Goal: Information Seeking & Learning: Learn about a topic

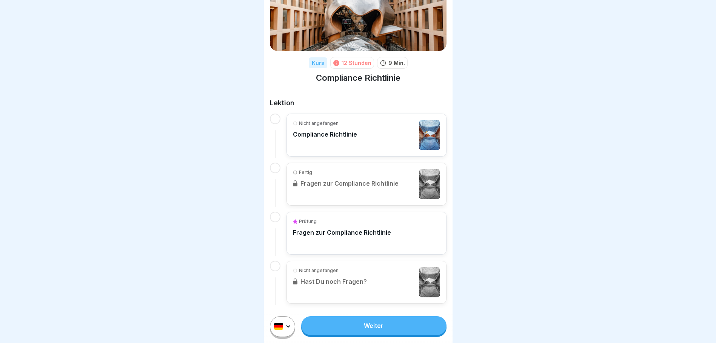
click at [387, 330] on link "Weiter" at bounding box center [373, 325] width 145 height 19
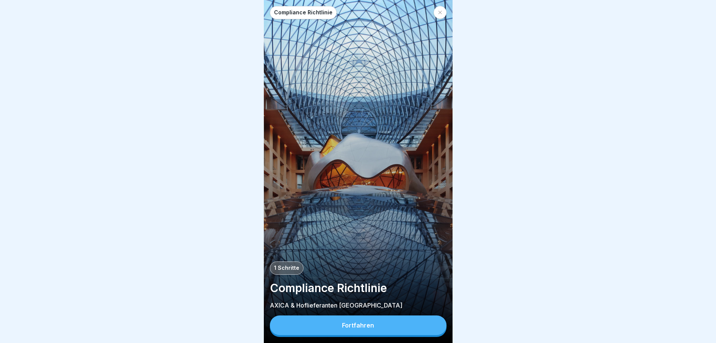
click at [376, 329] on button "Fortfahren" at bounding box center [358, 326] width 177 height 20
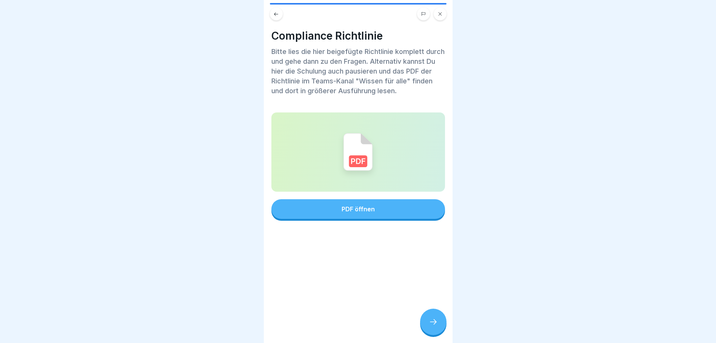
click at [381, 209] on button "PDF öffnen" at bounding box center [358, 209] width 174 height 20
click at [443, 328] on div at bounding box center [433, 322] width 26 height 26
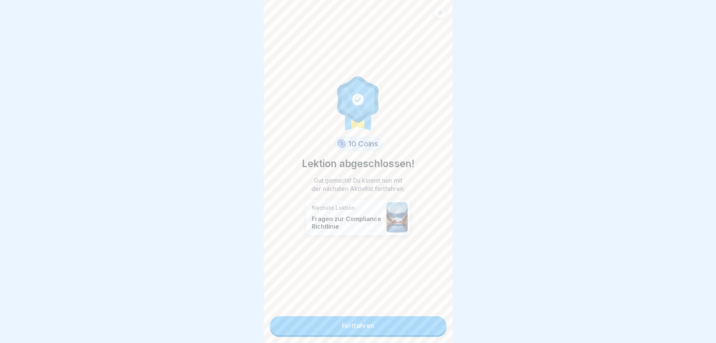
click at [376, 331] on link "Fortfahren" at bounding box center [358, 325] width 177 height 19
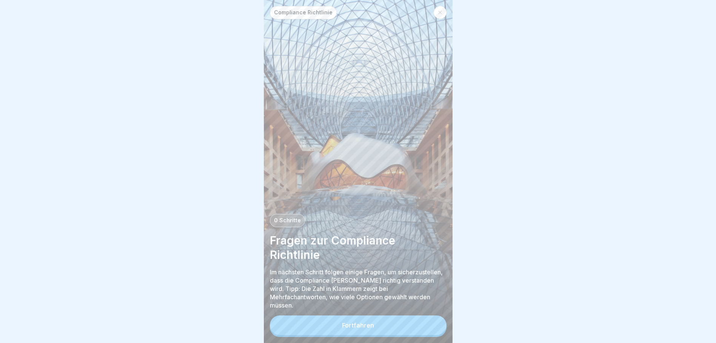
click at [372, 335] on button "Fortfahren" at bounding box center [358, 326] width 177 height 20
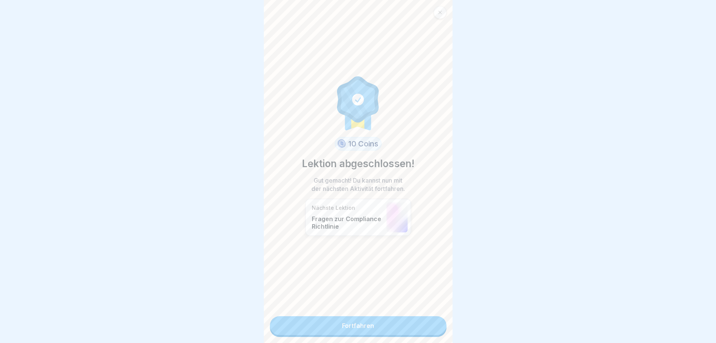
click at [370, 330] on link "Fortfahren" at bounding box center [358, 325] width 177 height 19
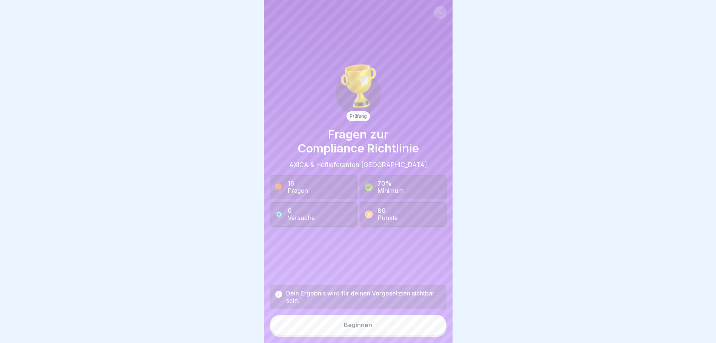
click at [359, 328] on div "Beginnen" at bounding box center [358, 325] width 28 height 7
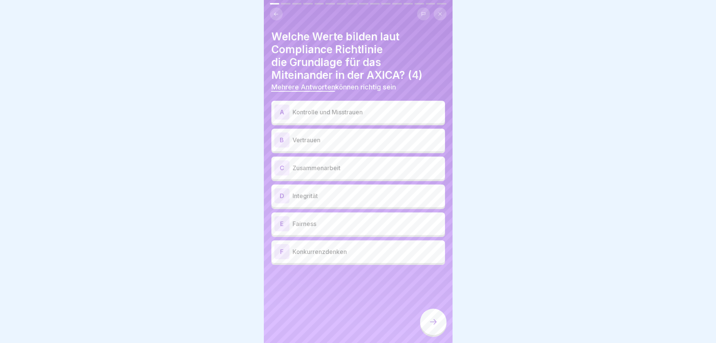
click at [329, 199] on p "Integrität" at bounding box center [367, 195] width 149 height 9
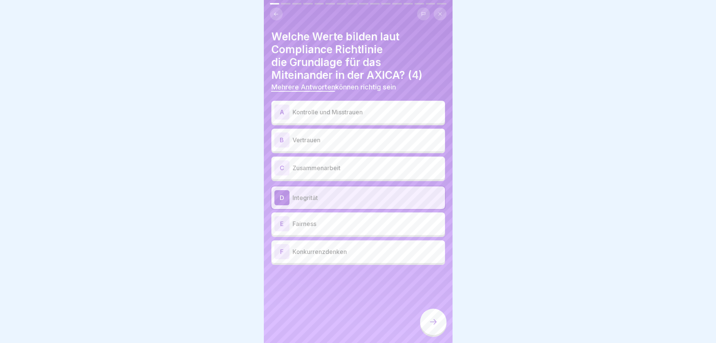
click at [333, 224] on p "Fairness" at bounding box center [367, 223] width 149 height 9
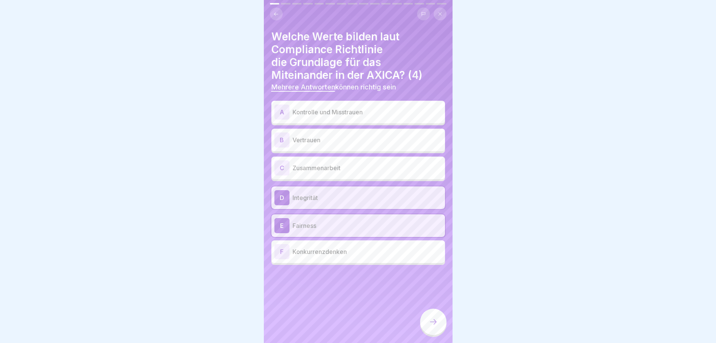
click at [436, 332] on div at bounding box center [433, 322] width 26 height 26
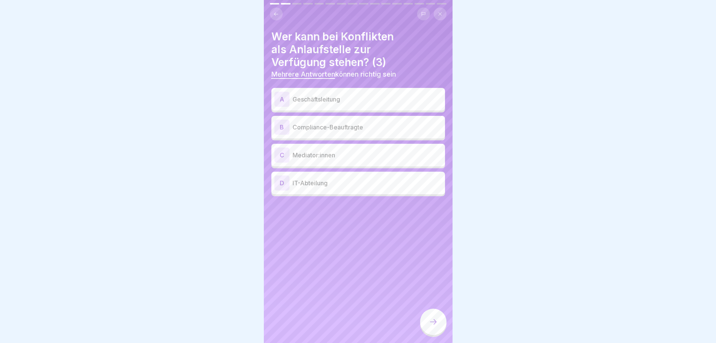
click at [320, 154] on p "Mediator:innen" at bounding box center [367, 155] width 149 height 9
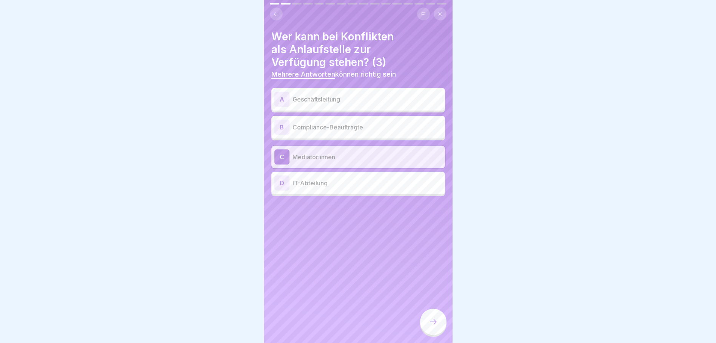
click at [347, 95] on p "Geschäftsleitung" at bounding box center [367, 99] width 149 height 9
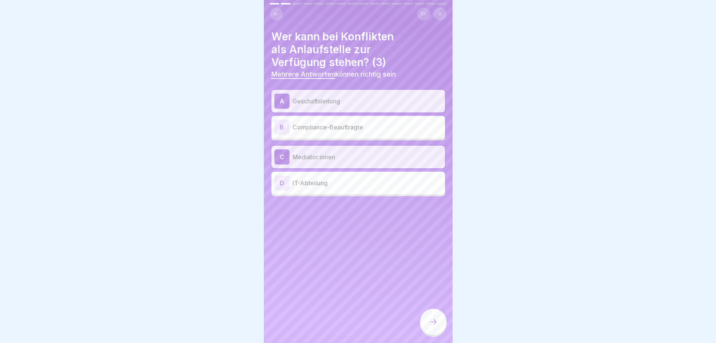
click at [341, 126] on p "Compliance-Beauftragte" at bounding box center [367, 127] width 149 height 9
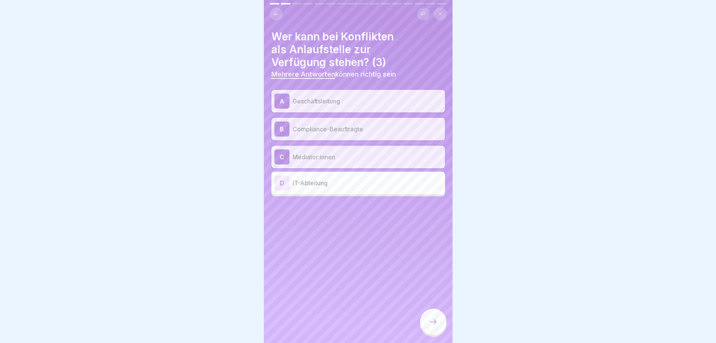
click at [441, 322] on div at bounding box center [433, 322] width 26 height 26
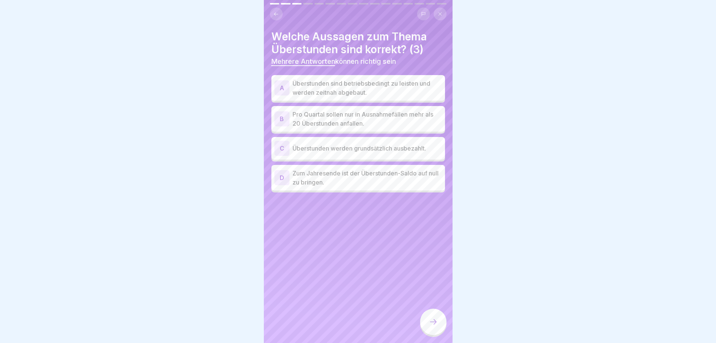
click at [377, 85] on p "Überstunden sind betriebsbedingt zu leisten und werden zeitnah abgebaut." at bounding box center [367, 88] width 149 height 18
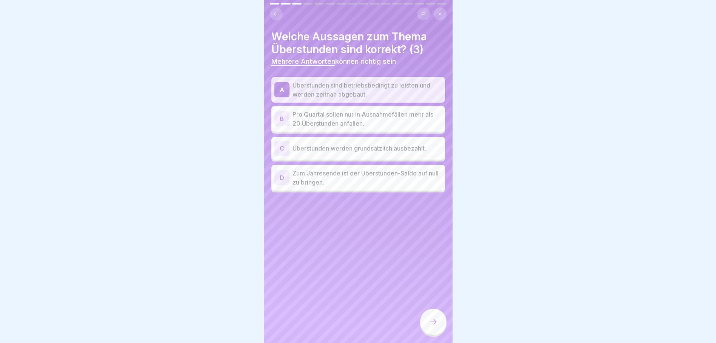
click at [387, 120] on p "Pro Quartal sollen nur in Ausnahmefällen mehr als 20 Überstunden anfallen." at bounding box center [367, 119] width 149 height 18
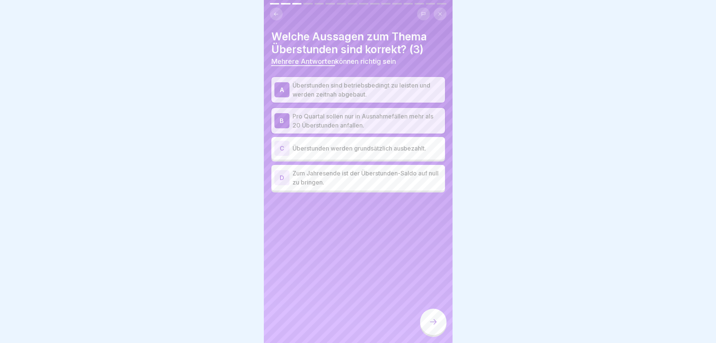
click at [386, 179] on p "Zum Jahresende ist der Überstunden-Saldo auf null zu bringen." at bounding box center [367, 178] width 149 height 18
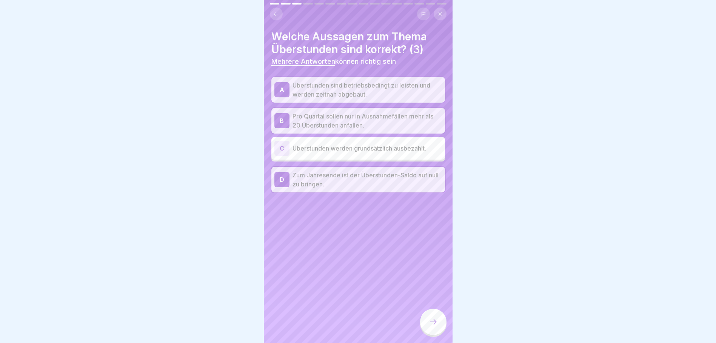
click at [430, 326] on icon at bounding box center [433, 321] width 9 height 9
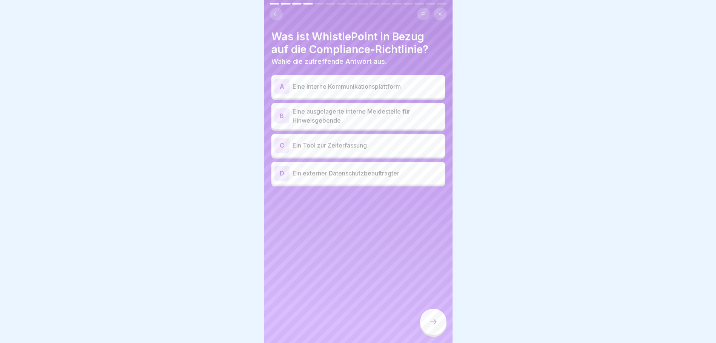
click at [392, 114] on p "Eine ausgelagerte interne Meldestelle für Hinweisgebende" at bounding box center [367, 116] width 149 height 18
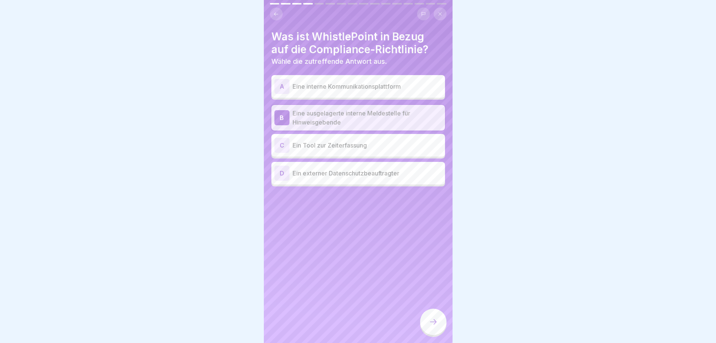
click at [442, 326] on div at bounding box center [433, 322] width 26 height 26
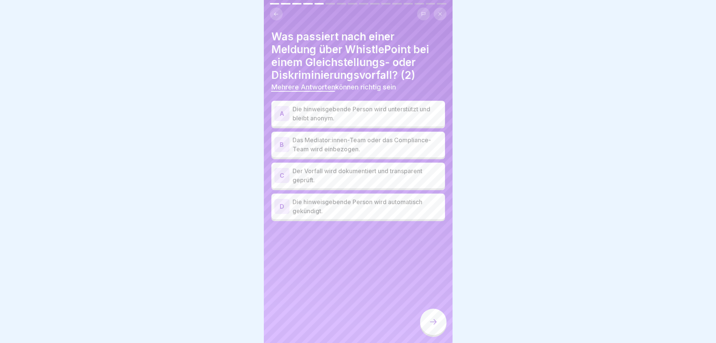
click at [321, 111] on p "Die hinweisgebende Person wird unterstützt und bleibt anonym." at bounding box center [367, 114] width 149 height 18
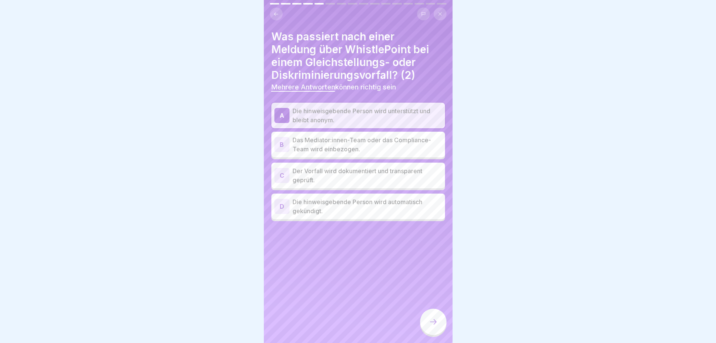
click at [341, 177] on p "Der Vorfall wird dokumentiert und transparent geprüft." at bounding box center [367, 175] width 149 height 18
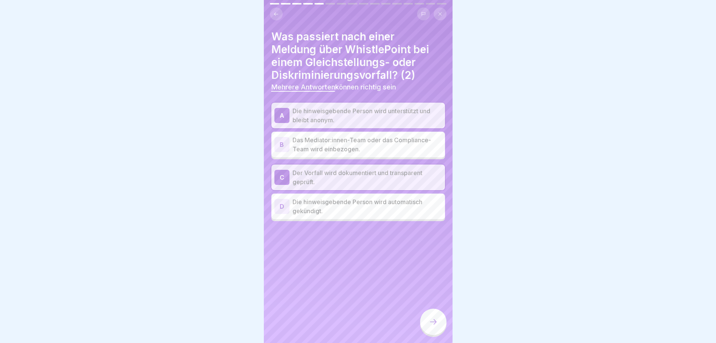
click at [329, 142] on p "Das Mediator:innen-Team oder das Compliance-Team wird einbezogen." at bounding box center [367, 145] width 149 height 18
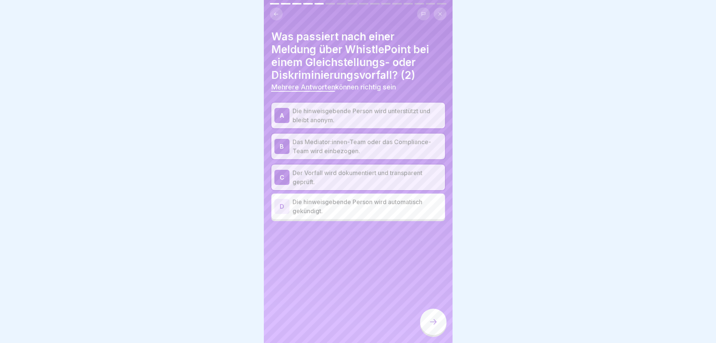
click at [275, 12] on icon at bounding box center [276, 14] width 6 height 6
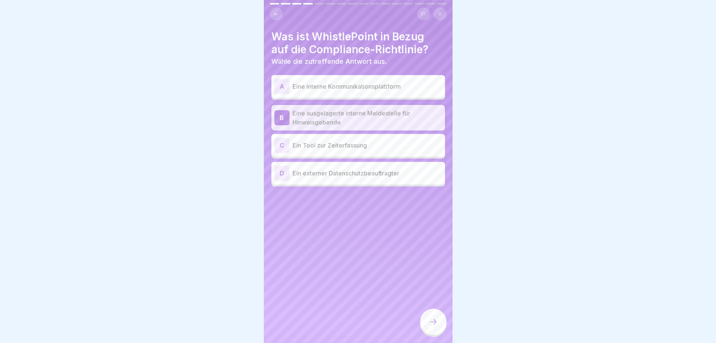
click at [275, 12] on icon at bounding box center [276, 14] width 6 height 6
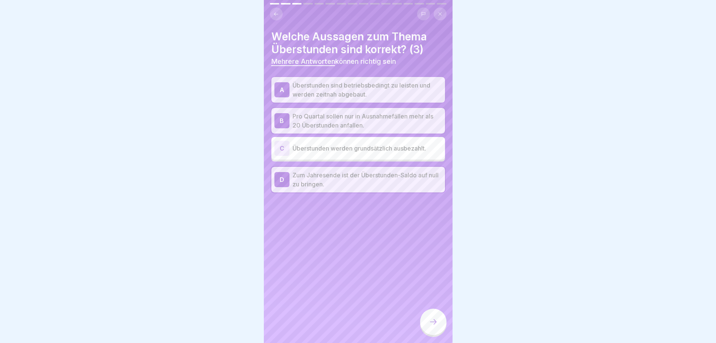
click at [273, 15] on icon at bounding box center [276, 14] width 6 height 6
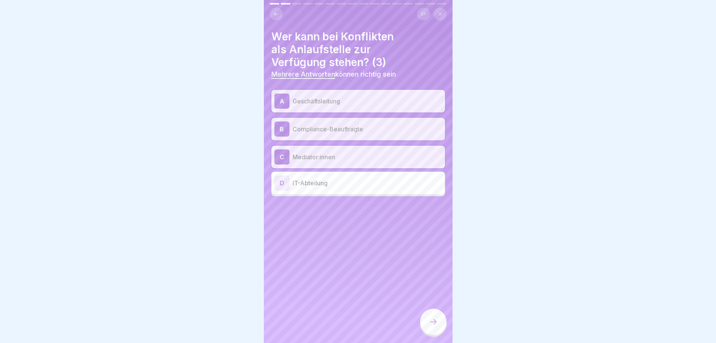
click at [440, 332] on div at bounding box center [433, 322] width 26 height 26
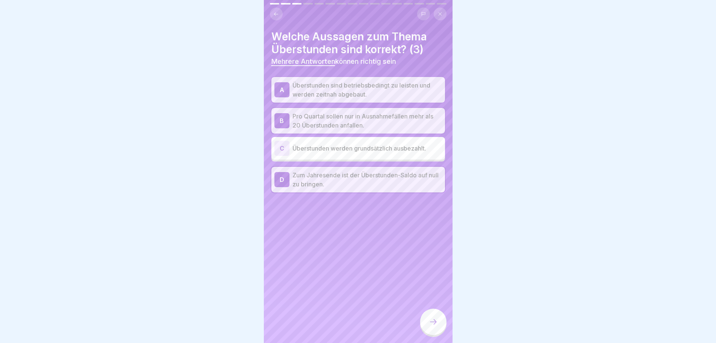
click at [440, 332] on div at bounding box center [433, 322] width 26 height 26
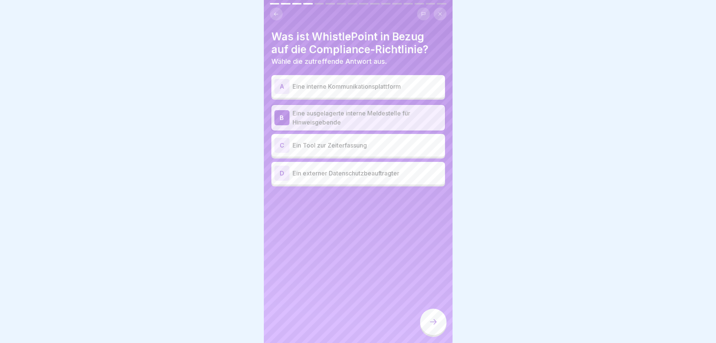
click at [440, 332] on div at bounding box center [433, 322] width 26 height 26
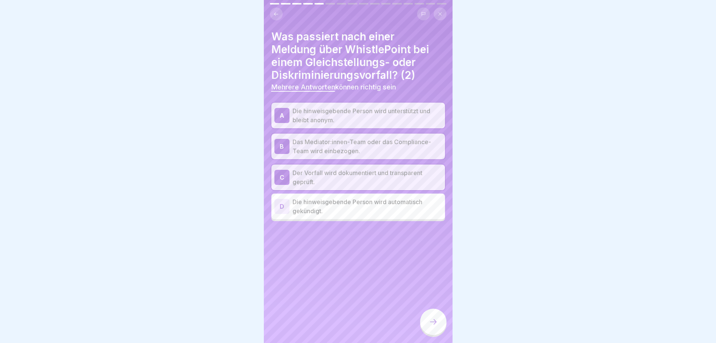
click at [364, 148] on p "Das Mediator:innen-Team oder das Compliance-Team wird einbezogen." at bounding box center [367, 146] width 149 height 18
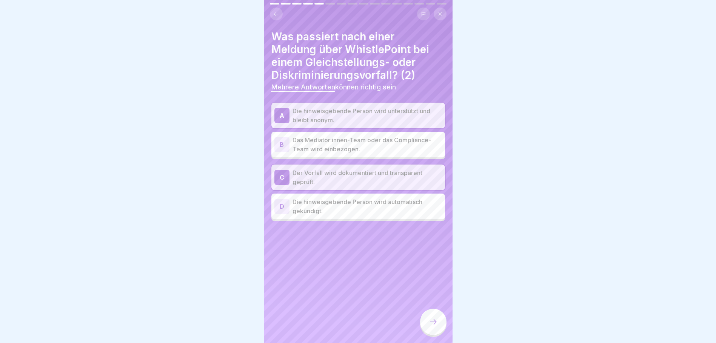
click at [373, 176] on p "Der Vorfall wird dokumentiert und transparent geprüft." at bounding box center [367, 177] width 149 height 18
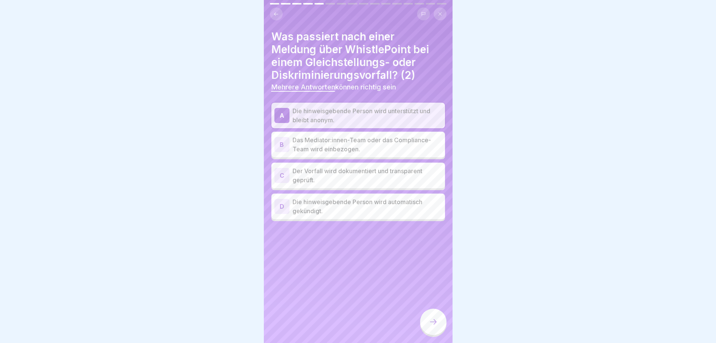
click at [378, 143] on p "Das Mediator:innen-Team oder das Compliance-Team wird einbezogen." at bounding box center [367, 145] width 149 height 18
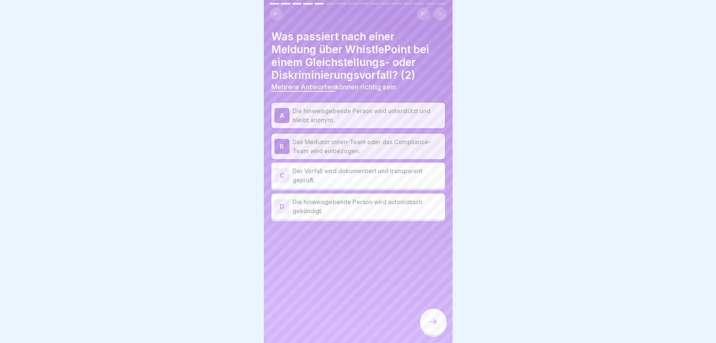
click at [435, 323] on div at bounding box center [433, 322] width 26 height 26
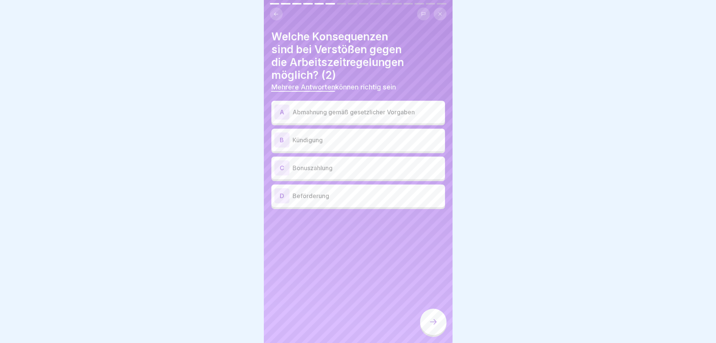
click at [353, 112] on p "Abmahnung gemäß gesetzlicher Vorgaben" at bounding box center [367, 112] width 149 height 9
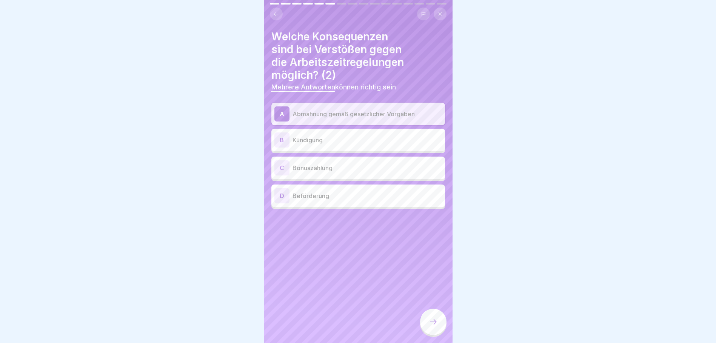
click at [342, 140] on p "Kündigung" at bounding box center [367, 140] width 149 height 9
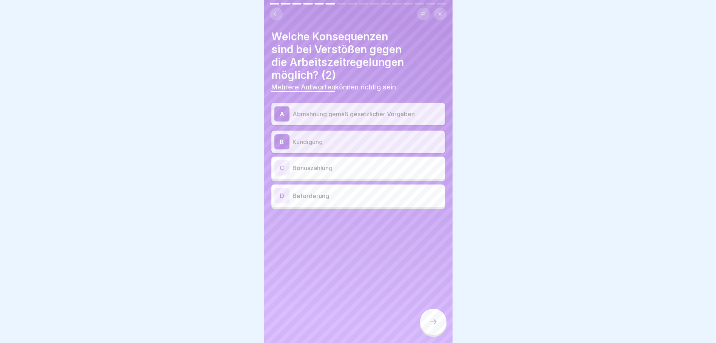
click at [433, 324] on icon at bounding box center [433, 321] width 9 height 9
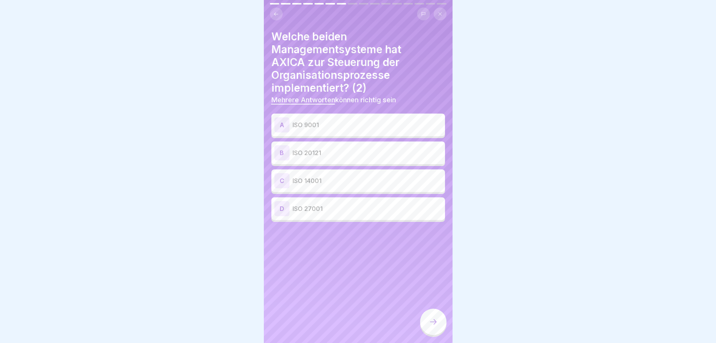
click at [349, 127] on p "ISO 9001" at bounding box center [367, 124] width 149 height 9
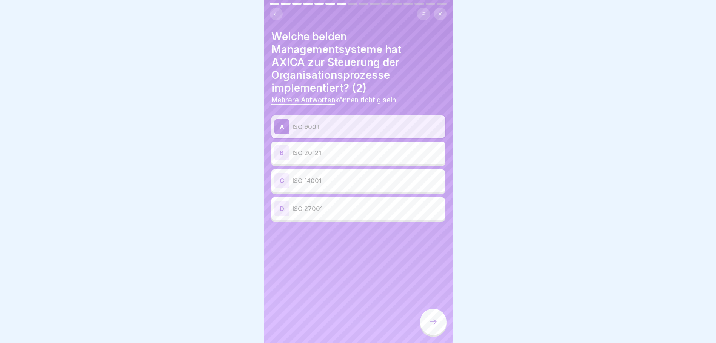
click at [331, 151] on p "ISO 20121" at bounding box center [367, 152] width 149 height 9
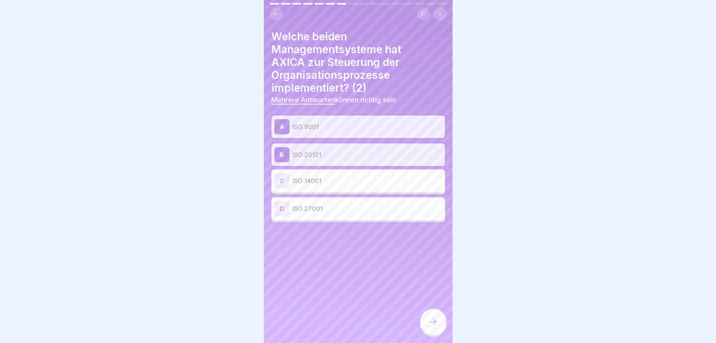
click at [430, 327] on icon at bounding box center [433, 321] width 9 height 9
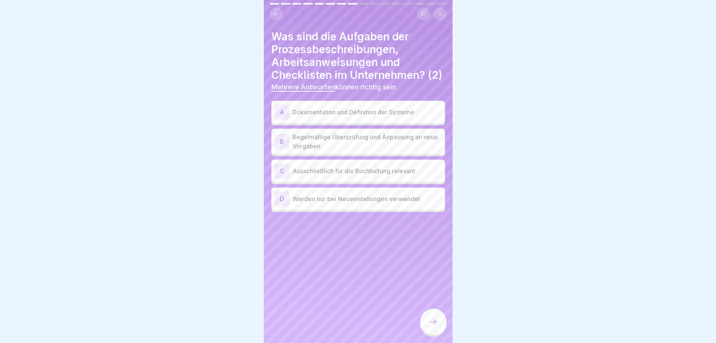
click at [387, 117] on p "Dokumentation und Definition der Systeme" at bounding box center [367, 112] width 149 height 9
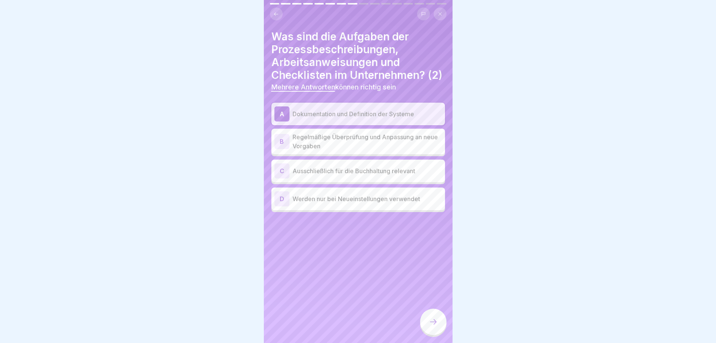
click at [363, 151] on p "Regelmäßige Überprüfung und Anpassung an neue Vorgaben" at bounding box center [367, 142] width 149 height 18
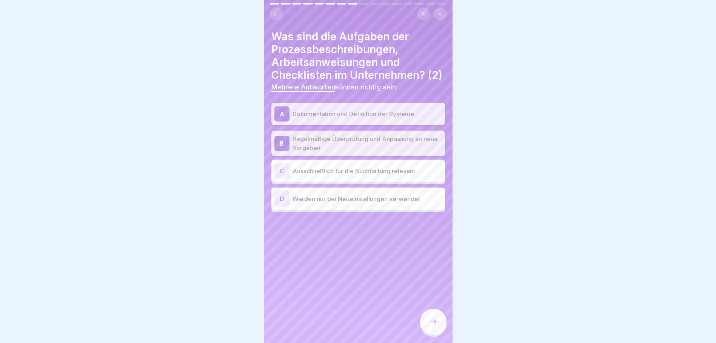
click at [433, 334] on div at bounding box center [433, 322] width 26 height 26
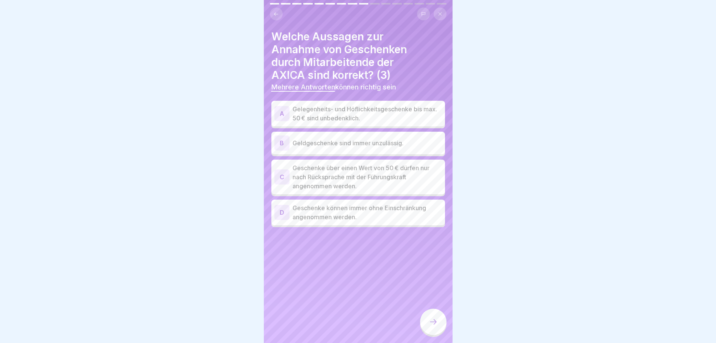
click at [347, 113] on p "Gelegenheits- und Höflichkeitsgeschenke bis max. 50 € sind unbedenklich." at bounding box center [367, 114] width 149 height 18
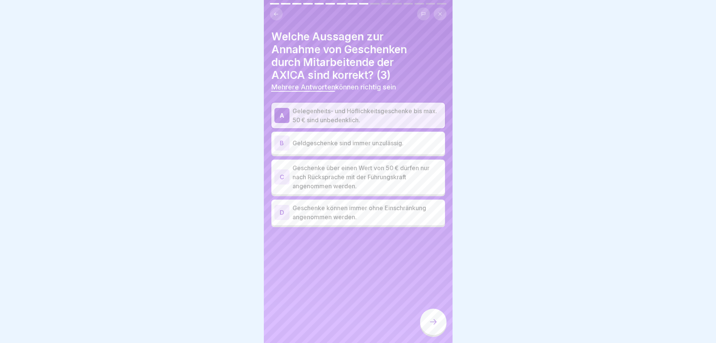
click at [365, 147] on p "Geldgeschenke sind immer unzulässig." at bounding box center [367, 143] width 149 height 9
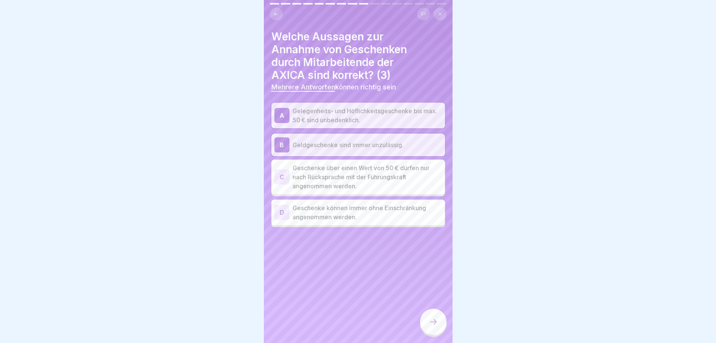
click at [361, 144] on p "Geldgeschenke sind immer unzulässig." at bounding box center [367, 144] width 149 height 9
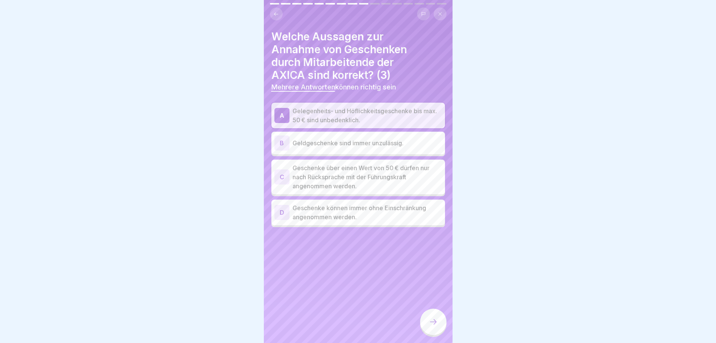
click at [336, 177] on p "Geschenke über einen Wert von 50 € dürfen nur nach Rücksprache mit der Führungs…" at bounding box center [367, 176] width 149 height 27
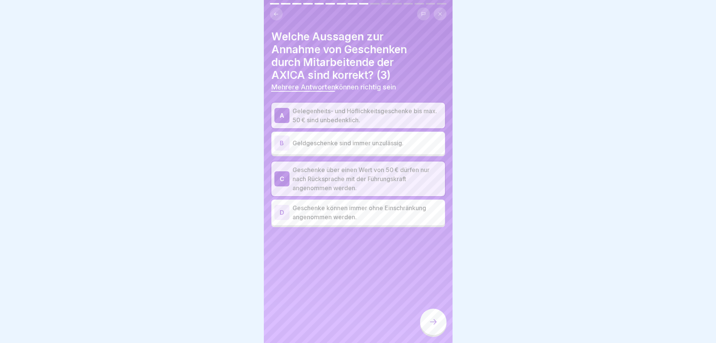
click at [368, 148] on div "B Geldgeschenke sind immer unzulässig." at bounding box center [358, 143] width 168 height 15
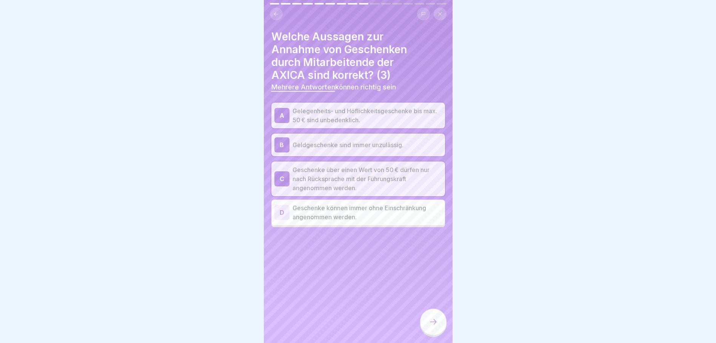
click at [433, 319] on div at bounding box center [433, 322] width 26 height 26
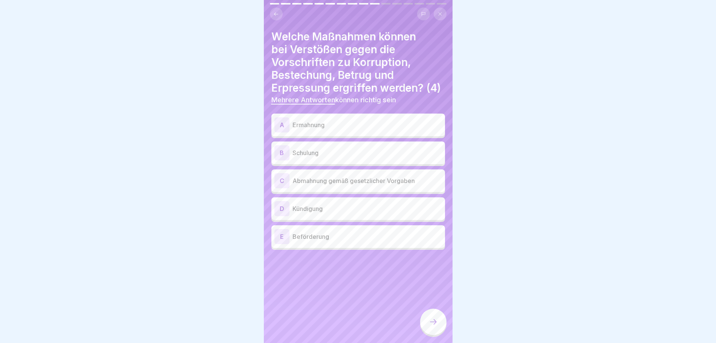
click at [322, 129] on p "Ermahnung" at bounding box center [367, 124] width 149 height 9
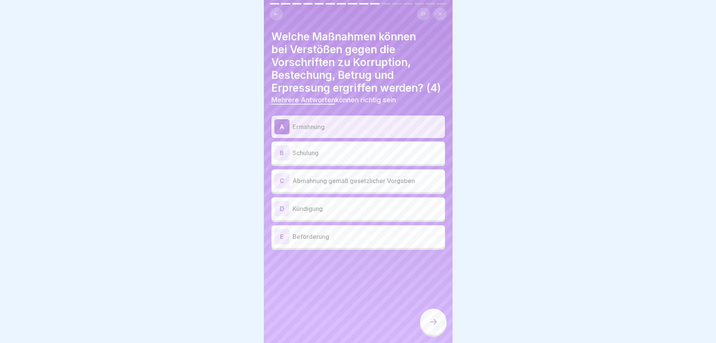
click at [322, 157] on p "Schulung" at bounding box center [367, 152] width 149 height 9
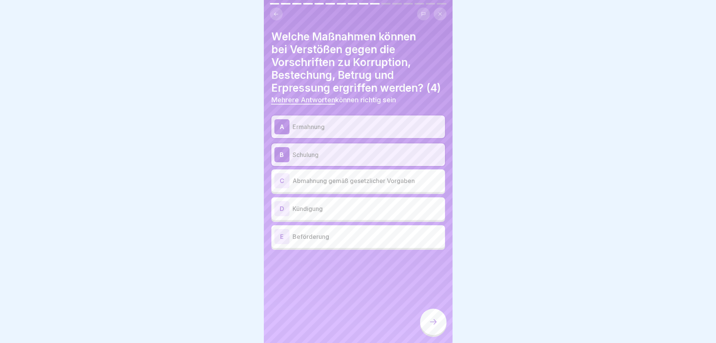
click at [316, 185] on p "Abmahnung gemäß gesetzlicher Vorgaben" at bounding box center [367, 180] width 149 height 9
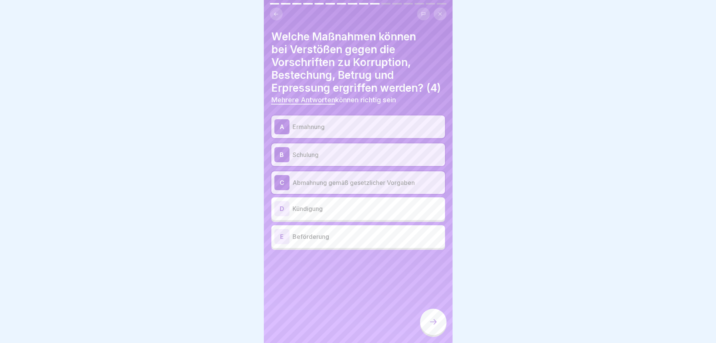
click at [326, 213] on p "Kündigung" at bounding box center [367, 208] width 149 height 9
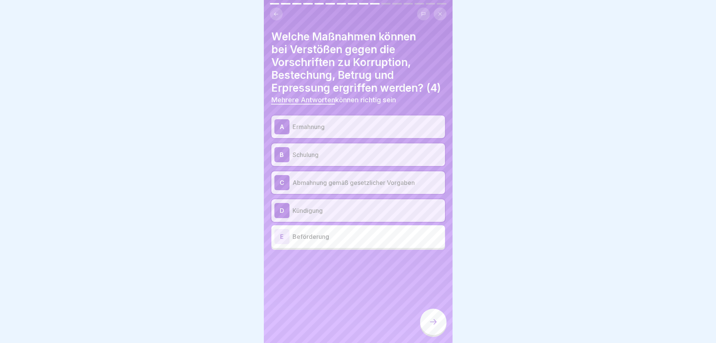
click at [435, 325] on icon at bounding box center [433, 321] width 9 height 9
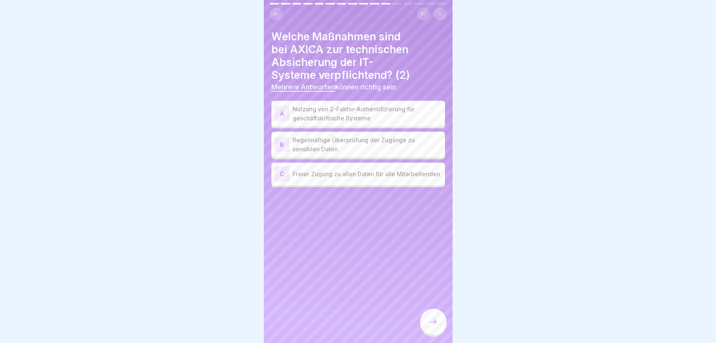
click at [374, 116] on p "Nutzung von 2-Faktor-Authentifizierung für geschäftskritische Systeme" at bounding box center [367, 114] width 149 height 18
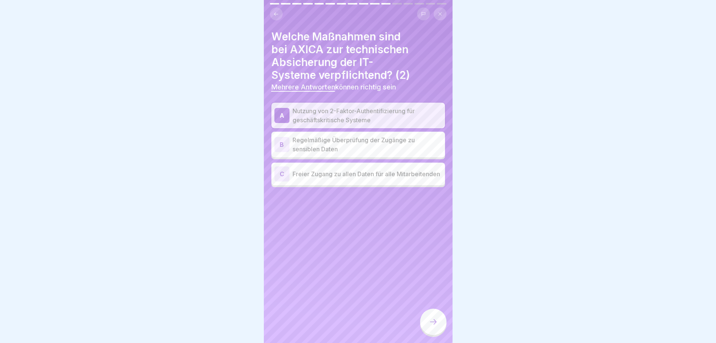
click at [328, 143] on p "Regelmäßige Überprüfung der Zugänge zu sensiblen Daten" at bounding box center [367, 145] width 149 height 18
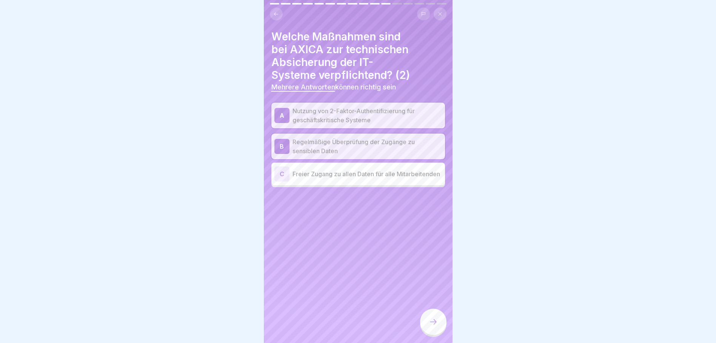
click at [437, 325] on icon at bounding box center [433, 321] width 9 height 9
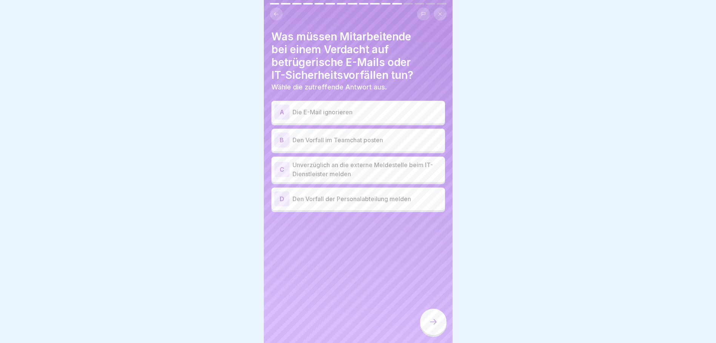
click at [357, 169] on p "Unverzüglich an die externe Meldestelle beim IT-Dienstleister melden" at bounding box center [367, 169] width 149 height 18
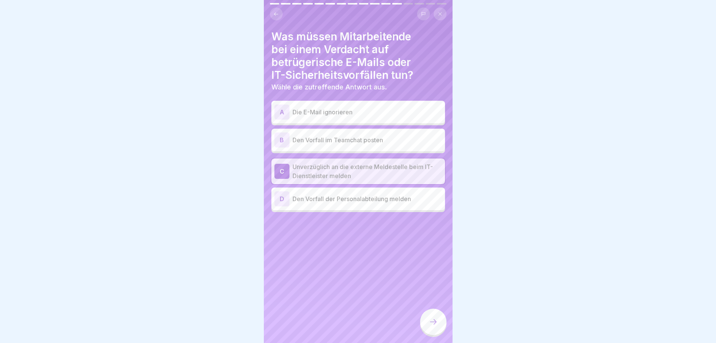
click at [349, 167] on p "Unverzüglich an die externe Meldestelle beim IT-Dienstleister melden" at bounding box center [367, 171] width 149 height 18
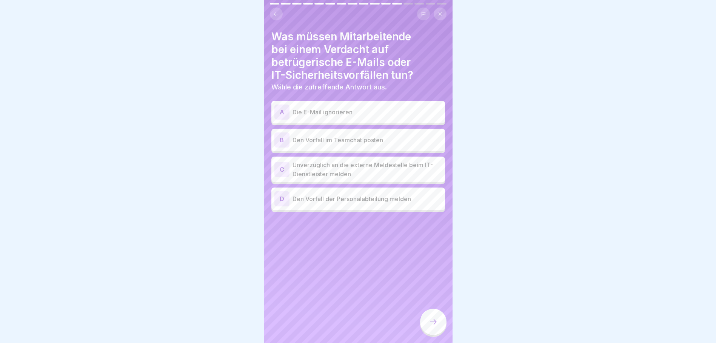
click at [348, 173] on p "Unverzüglich an die externe Meldestelle beim IT-Dienstleister melden" at bounding box center [367, 169] width 149 height 18
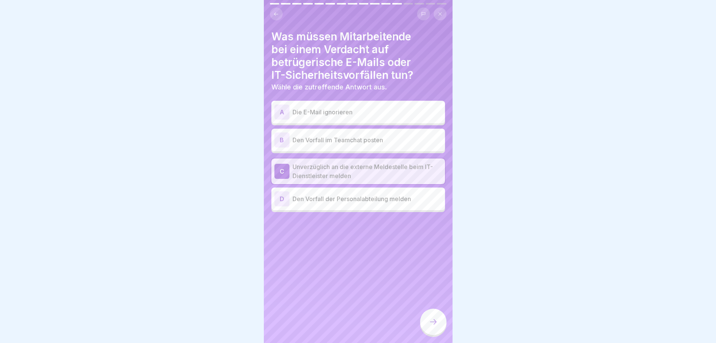
click at [431, 327] on icon at bounding box center [433, 321] width 9 height 9
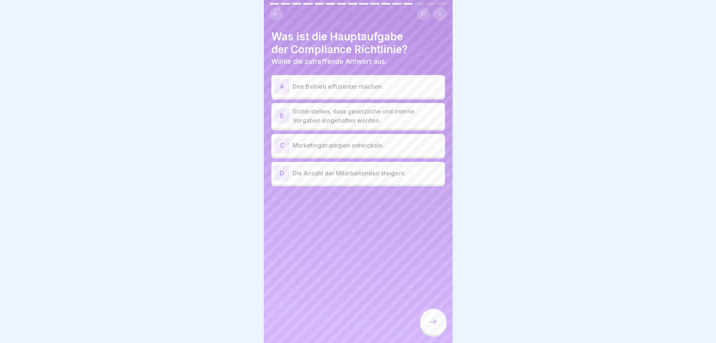
click at [386, 119] on p "Sicherstellen, dass gesetzliche und interne Vorgaben eingehalten werden." at bounding box center [367, 116] width 149 height 18
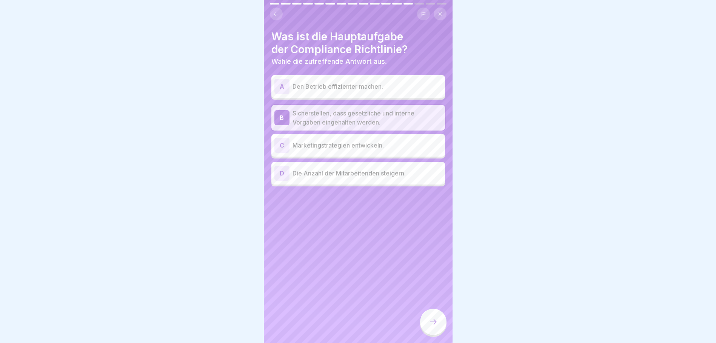
click at [435, 325] on icon at bounding box center [433, 321] width 9 height 9
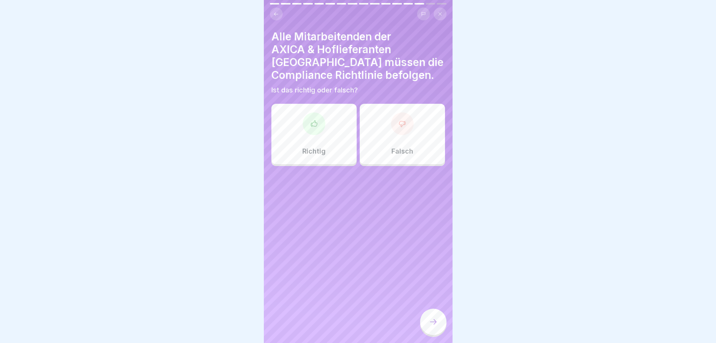
click at [315, 120] on icon at bounding box center [314, 124] width 8 height 8
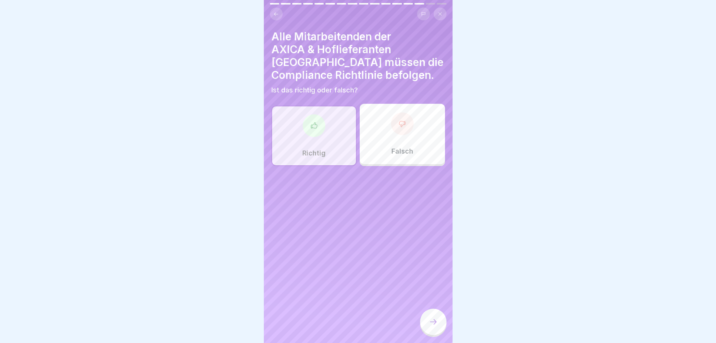
click at [431, 322] on div at bounding box center [433, 322] width 26 height 26
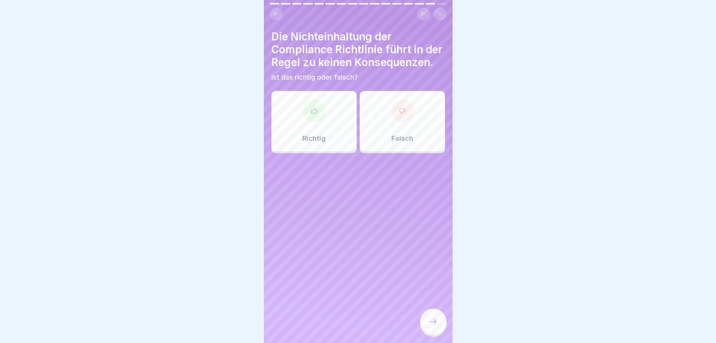
click at [399, 115] on icon at bounding box center [403, 111] width 8 height 8
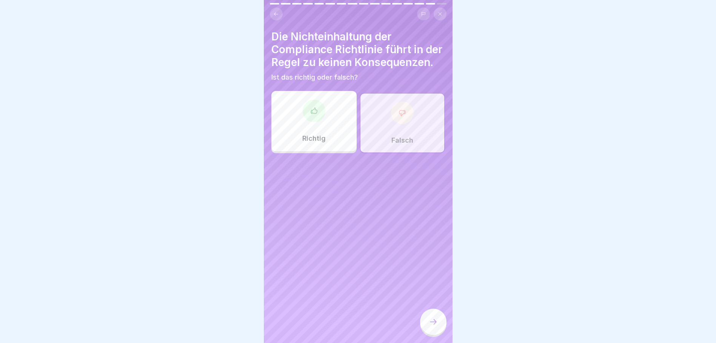
click at [440, 327] on div at bounding box center [433, 322] width 26 height 26
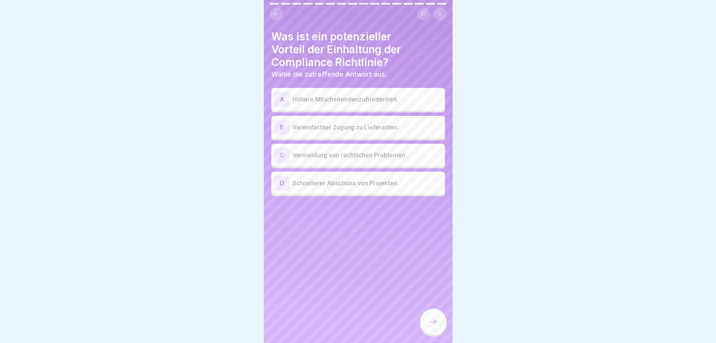
click at [373, 157] on p "Vermeidung von rechtlichen Problemen." at bounding box center [367, 155] width 149 height 9
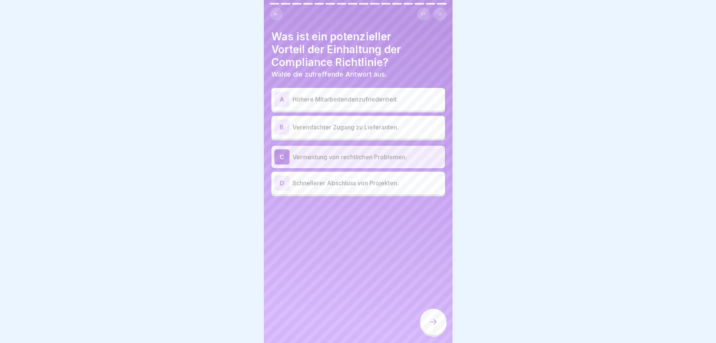
click at [431, 325] on icon at bounding box center [433, 321] width 9 height 9
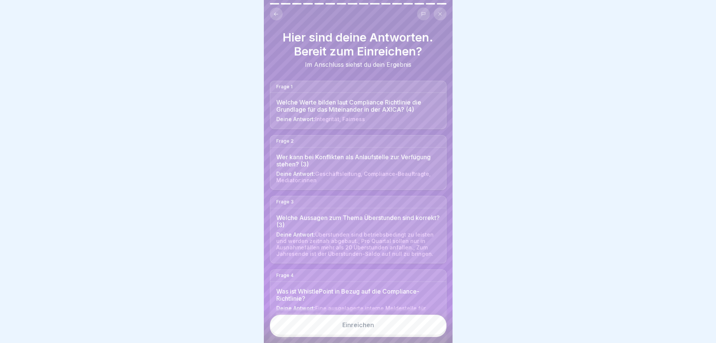
click at [391, 330] on button "Einreichen" at bounding box center [358, 325] width 177 height 20
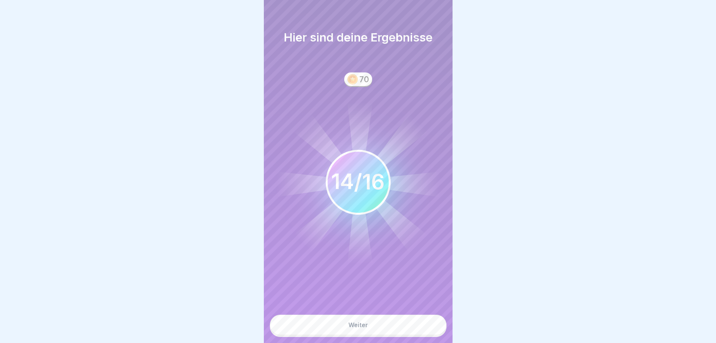
click at [403, 324] on button "Weiter" at bounding box center [358, 325] width 177 height 20
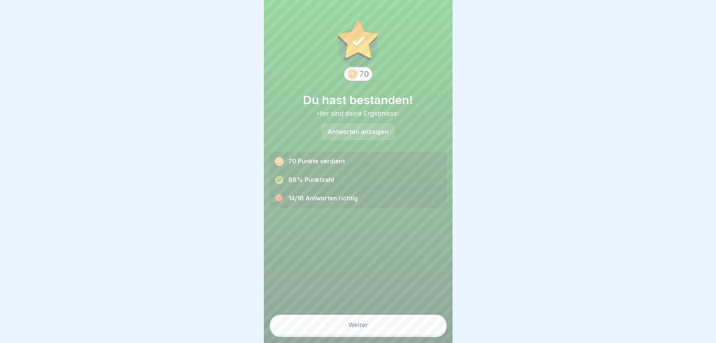
click at [350, 200] on div "14/16 Antworten richtig" at bounding box center [358, 199] width 176 height 18
click at [376, 129] on p "Antworten anzeigen" at bounding box center [358, 132] width 61 height 6
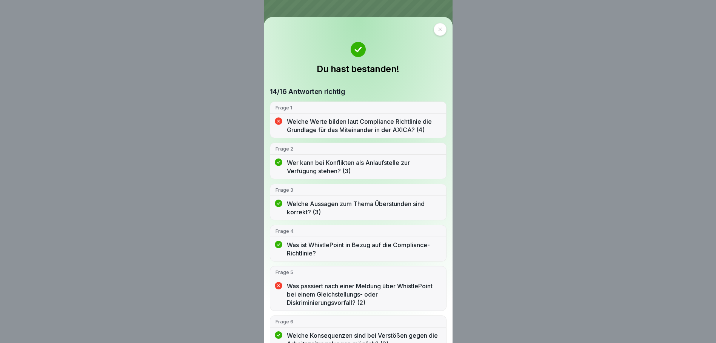
click at [346, 124] on p "Welche Werte bilden laut Compliance Richtlinie die Grundlage für das Miteinande…" at bounding box center [364, 125] width 154 height 17
click at [393, 126] on p "Welche Werte bilden laut Compliance Richtlinie die Grundlage für das Miteinande…" at bounding box center [364, 125] width 154 height 17
click at [421, 120] on p "Welche Werte bilden laut Compliance Richtlinie die Grundlage für das Miteinande…" at bounding box center [364, 125] width 154 height 17
click at [372, 123] on p "Welche Werte bilden laut Compliance Richtlinie die Grundlage für das Miteinande…" at bounding box center [364, 125] width 154 height 17
click at [315, 125] on p "Welche Werte bilden laut Compliance Richtlinie die Grundlage für das Miteinande…" at bounding box center [364, 125] width 154 height 17
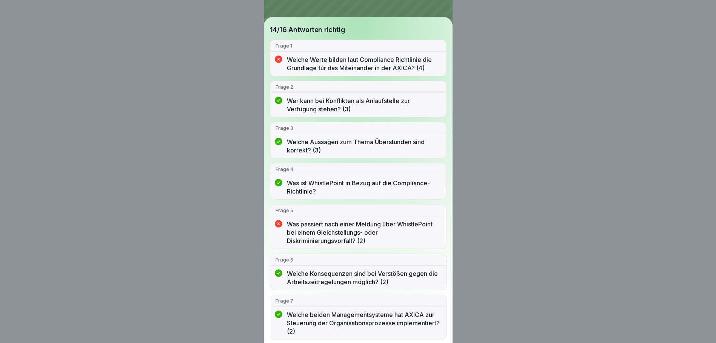
scroll to position [113, 0]
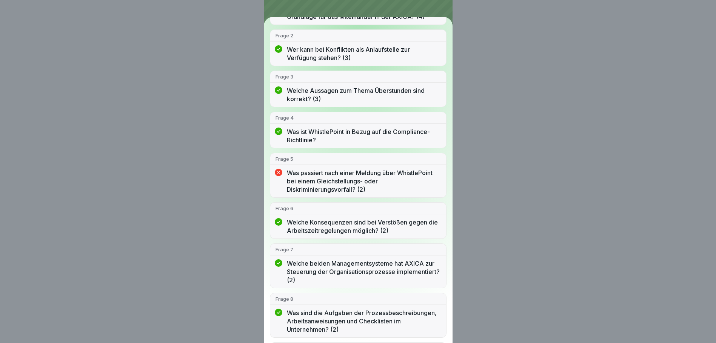
click at [345, 173] on p "Was passiert nach einer Meldung über WhistlePoint bei einem Gleichstellungs- od…" at bounding box center [364, 181] width 154 height 25
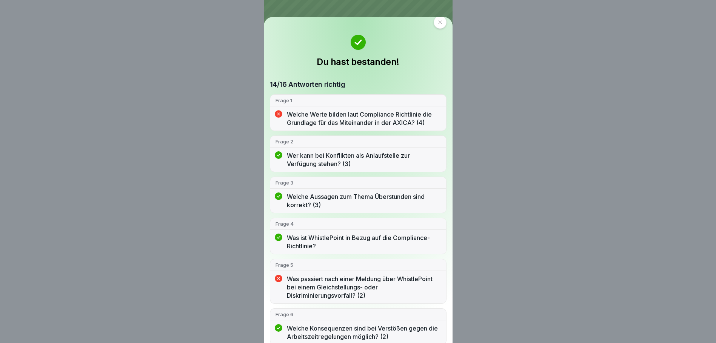
scroll to position [0, 0]
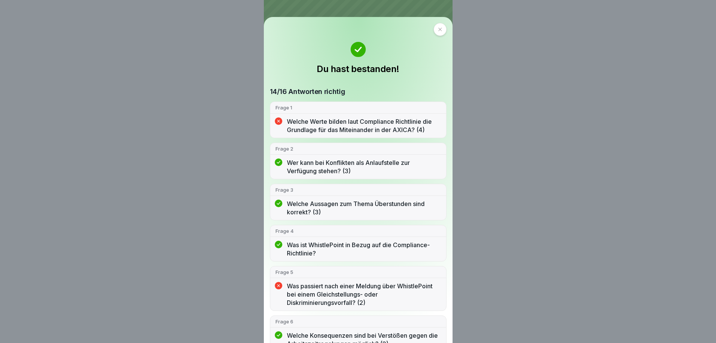
click at [439, 32] on div at bounding box center [440, 29] width 13 height 13
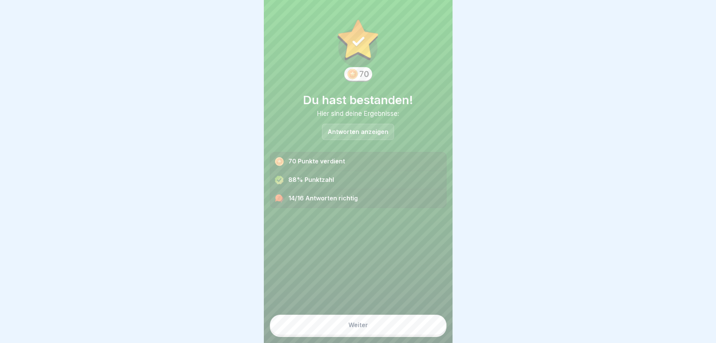
click at [357, 317] on button "Weiter" at bounding box center [358, 325] width 177 height 20
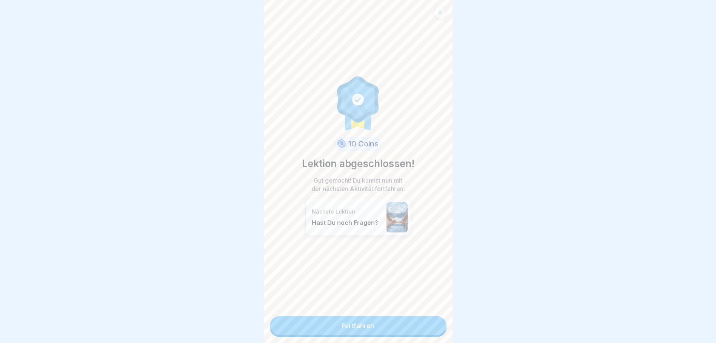
click at [385, 321] on link "Fortfahren" at bounding box center [358, 325] width 177 height 19
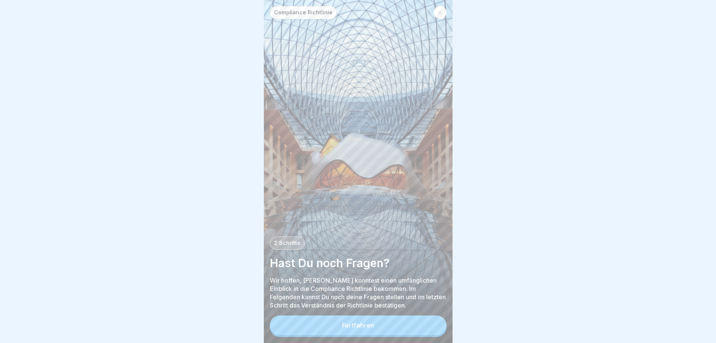
click at [395, 330] on button "Fortfahren" at bounding box center [358, 326] width 177 height 20
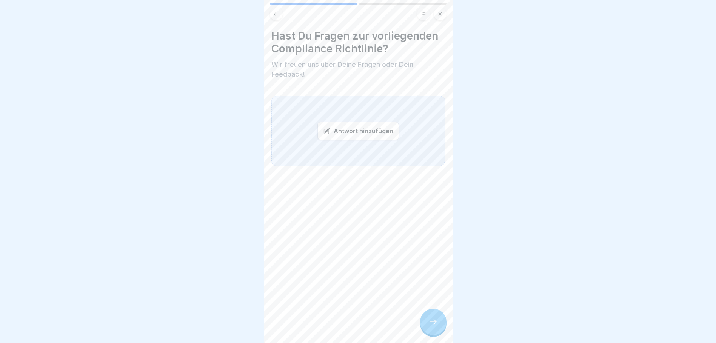
click at [434, 316] on div at bounding box center [433, 322] width 26 height 26
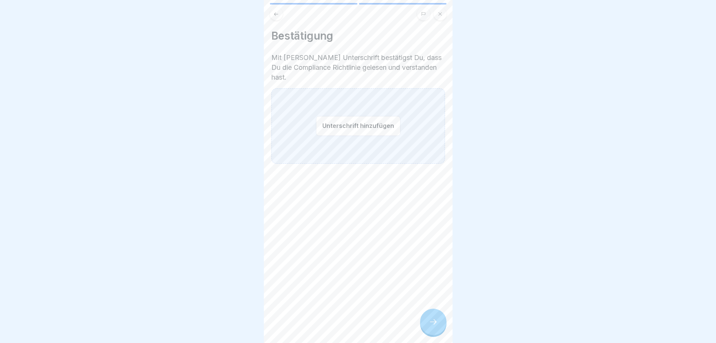
click at [438, 321] on div at bounding box center [433, 322] width 26 height 26
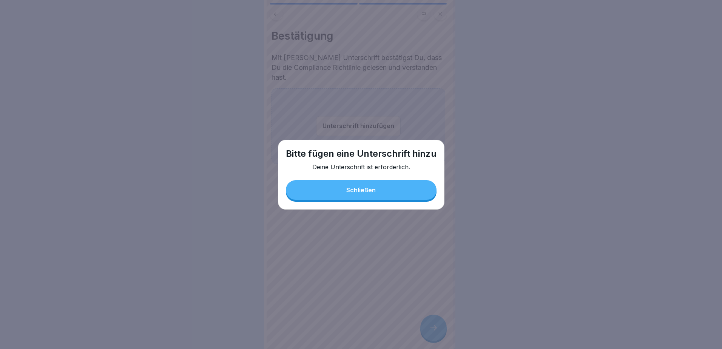
click at [364, 190] on div "Schließen" at bounding box center [360, 189] width 29 height 7
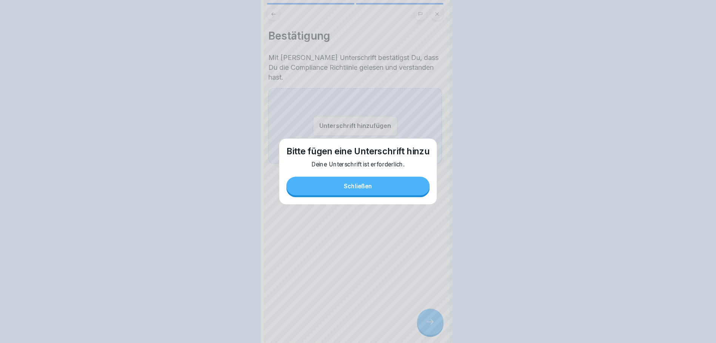
click at [360, 130] on div "Unterschrift hinzufügen" at bounding box center [355, 126] width 174 height 76
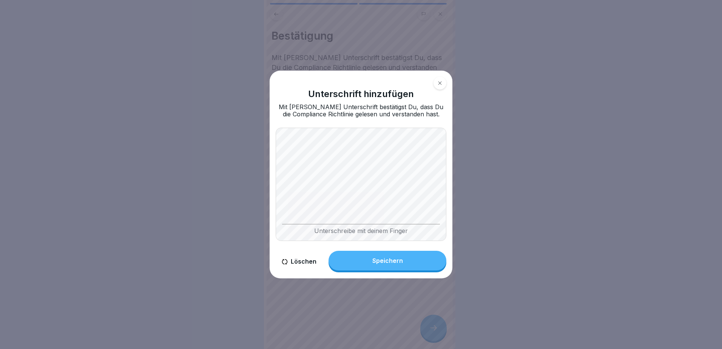
click at [400, 265] on button "Speichern" at bounding box center [387, 261] width 118 height 20
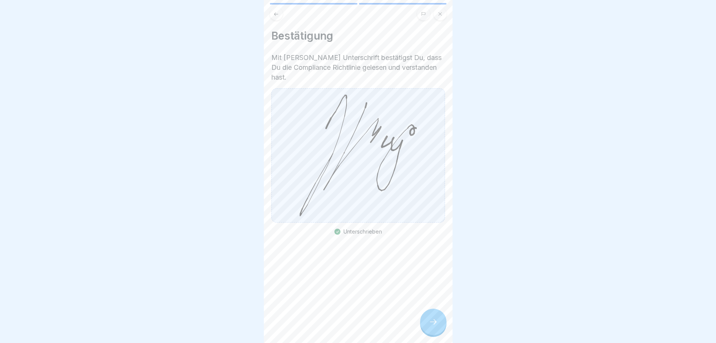
click at [433, 327] on icon at bounding box center [433, 321] width 9 height 9
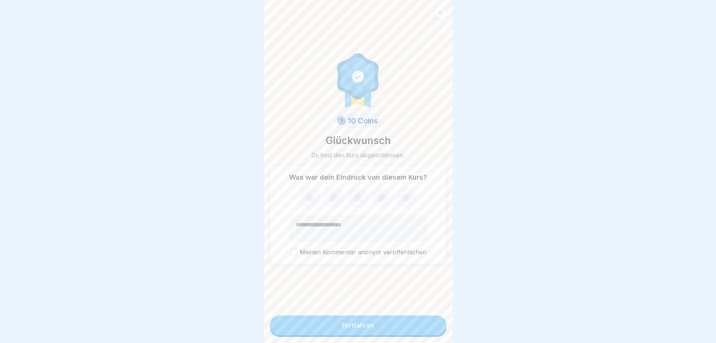
click at [364, 320] on form "10 Coins Glückwunsch Du hast den Kurs abgeschlossen. Was war dein Eindruck von …" at bounding box center [358, 171] width 189 height 343
click at [362, 329] on div "Fortfahren" at bounding box center [358, 325] width 32 height 7
